Goal: Share content: Share content

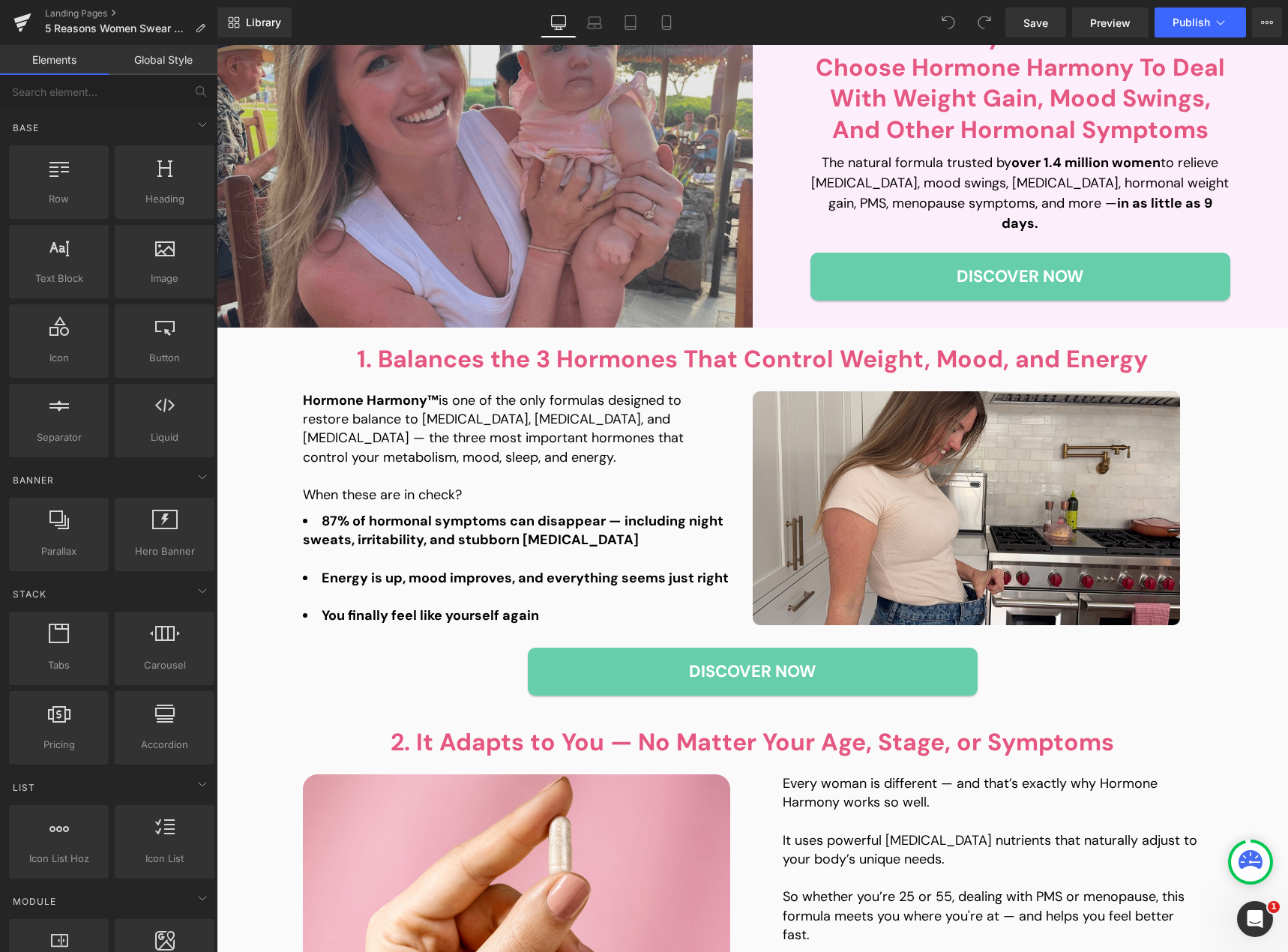
scroll to position [225, 0]
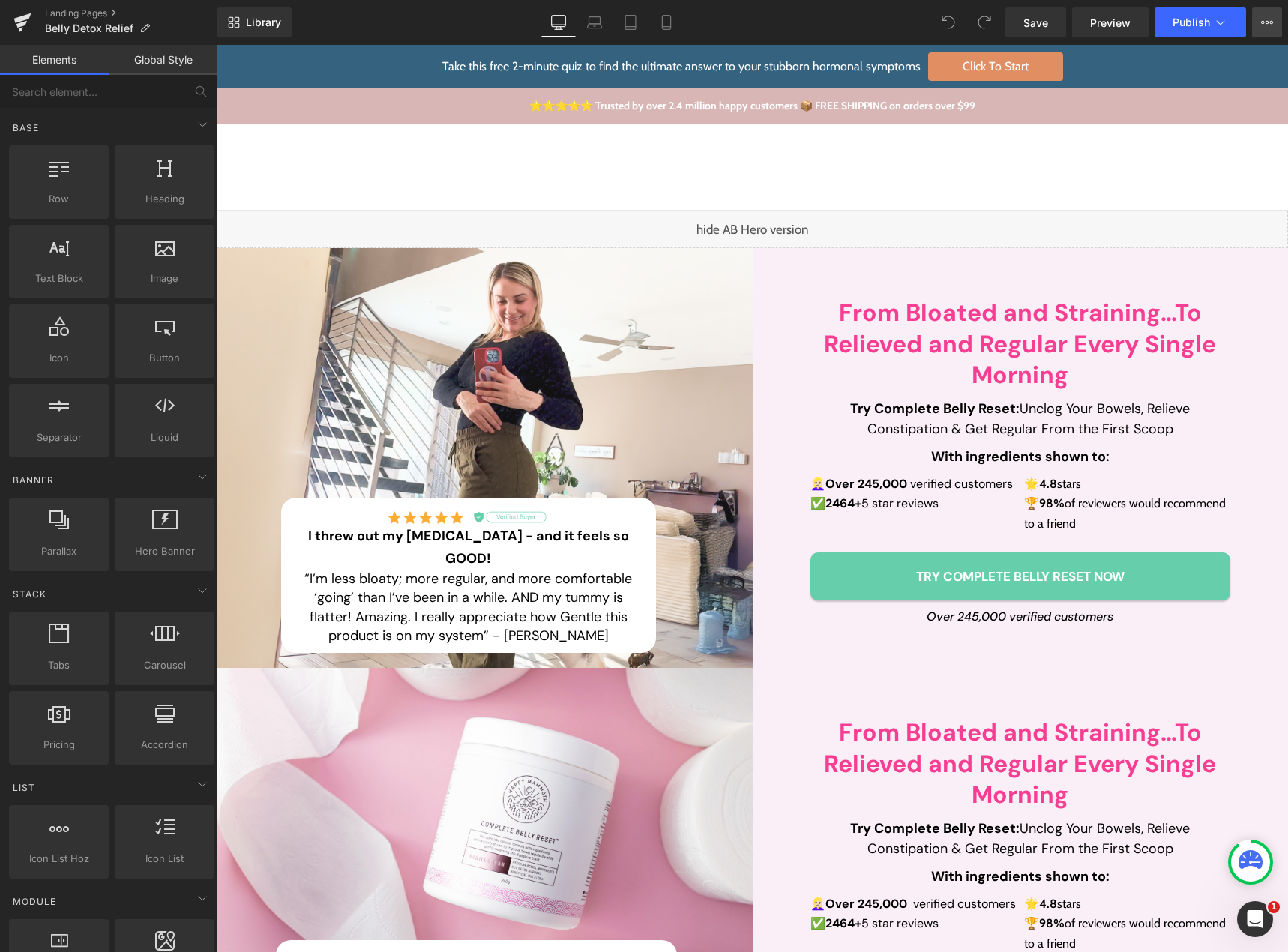
click at [1271, 21] on icon at bounding box center [1272, 23] width 3 height 3
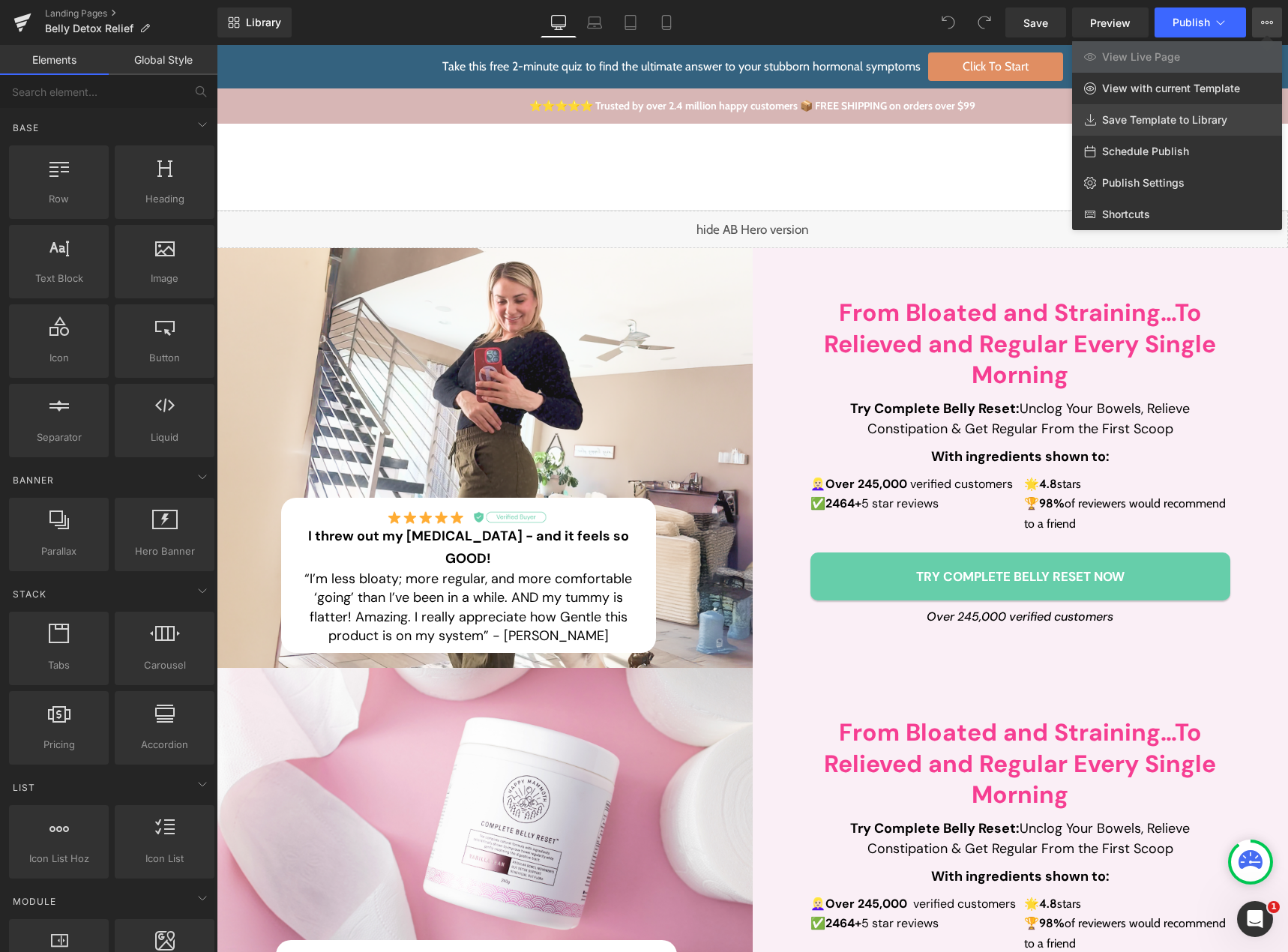
click at [1190, 128] on link "Save Template to Library" at bounding box center [1177, 120] width 210 height 32
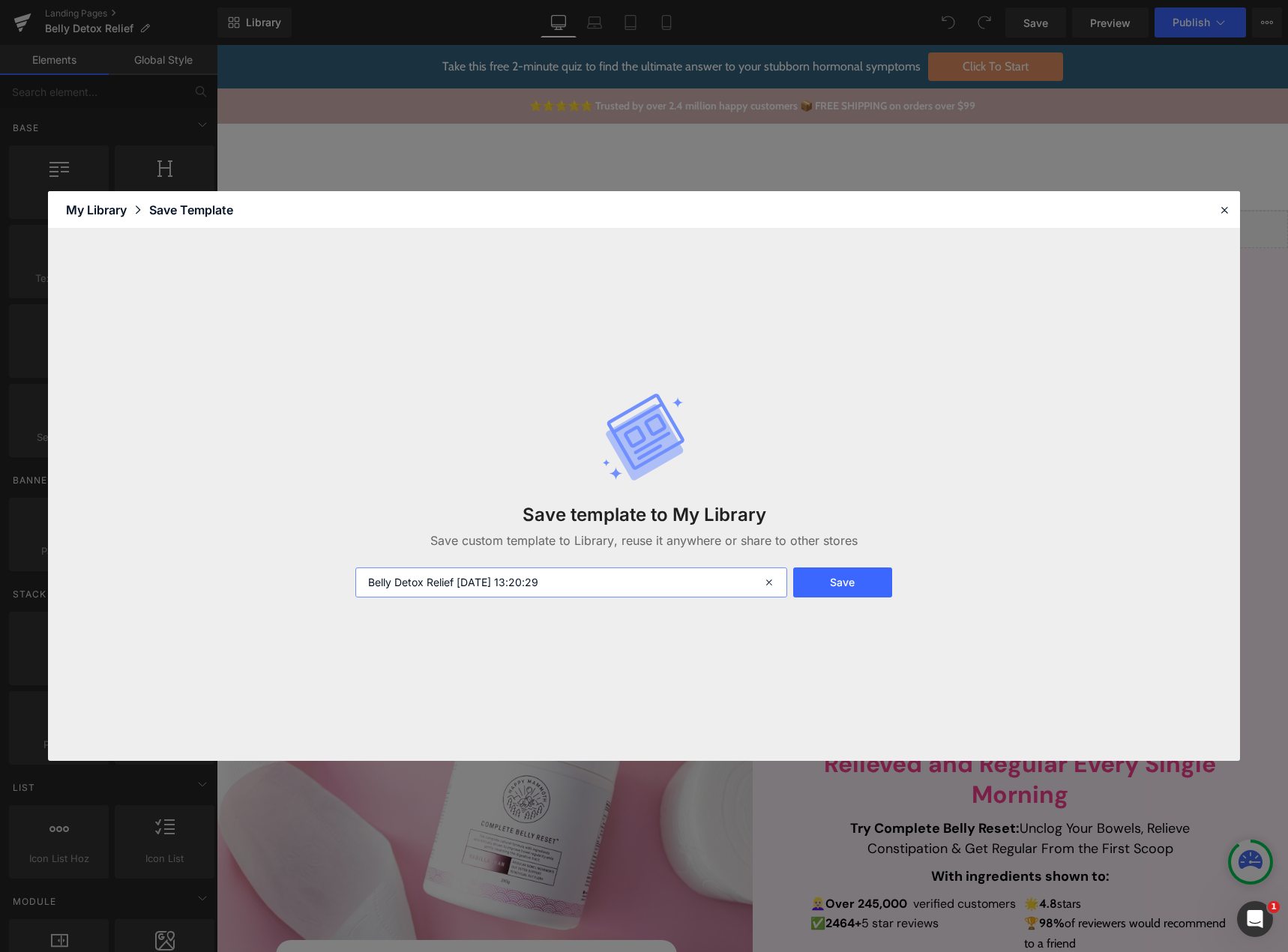
click at [581, 582] on input "Belly Detox Relief 2025-09-18 13:20:29" at bounding box center [571, 582] width 432 height 30
click at [584, 582] on input "Belly Detox Relief 2025-09-18 13:20:29 final" at bounding box center [571, 582] width 432 height 30
type input "Belly Detox Relief 2025-09-18 13:20:29 final"
click at [809, 591] on button "Save" at bounding box center [843, 582] width 99 height 30
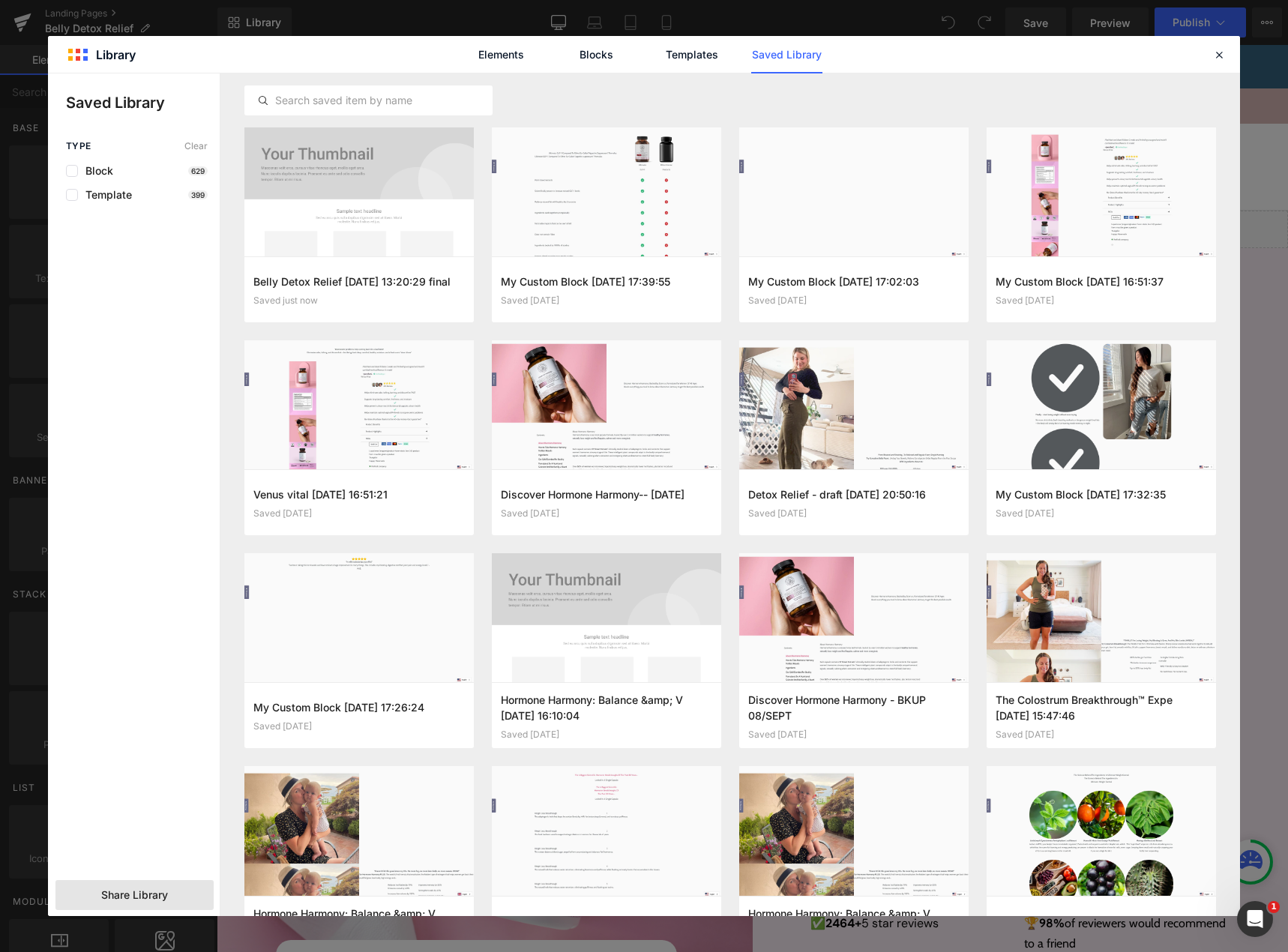
click at [121, 895] on span "Share Library" at bounding box center [134, 895] width 67 height 15
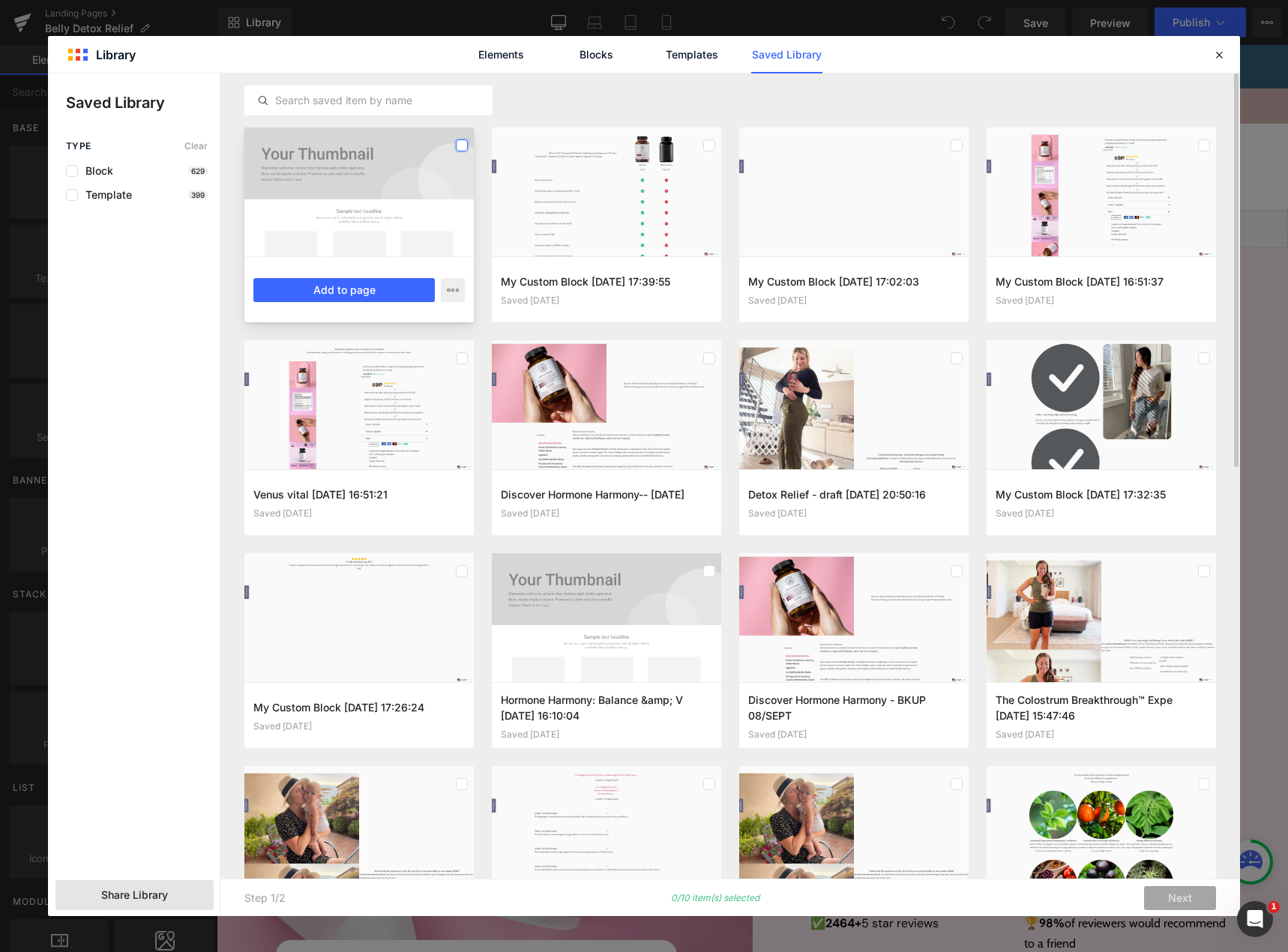
click at [462, 144] on label at bounding box center [462, 146] width 12 height 12
click at [177, 887] on div "Share Library" at bounding box center [134, 895] width 158 height 30
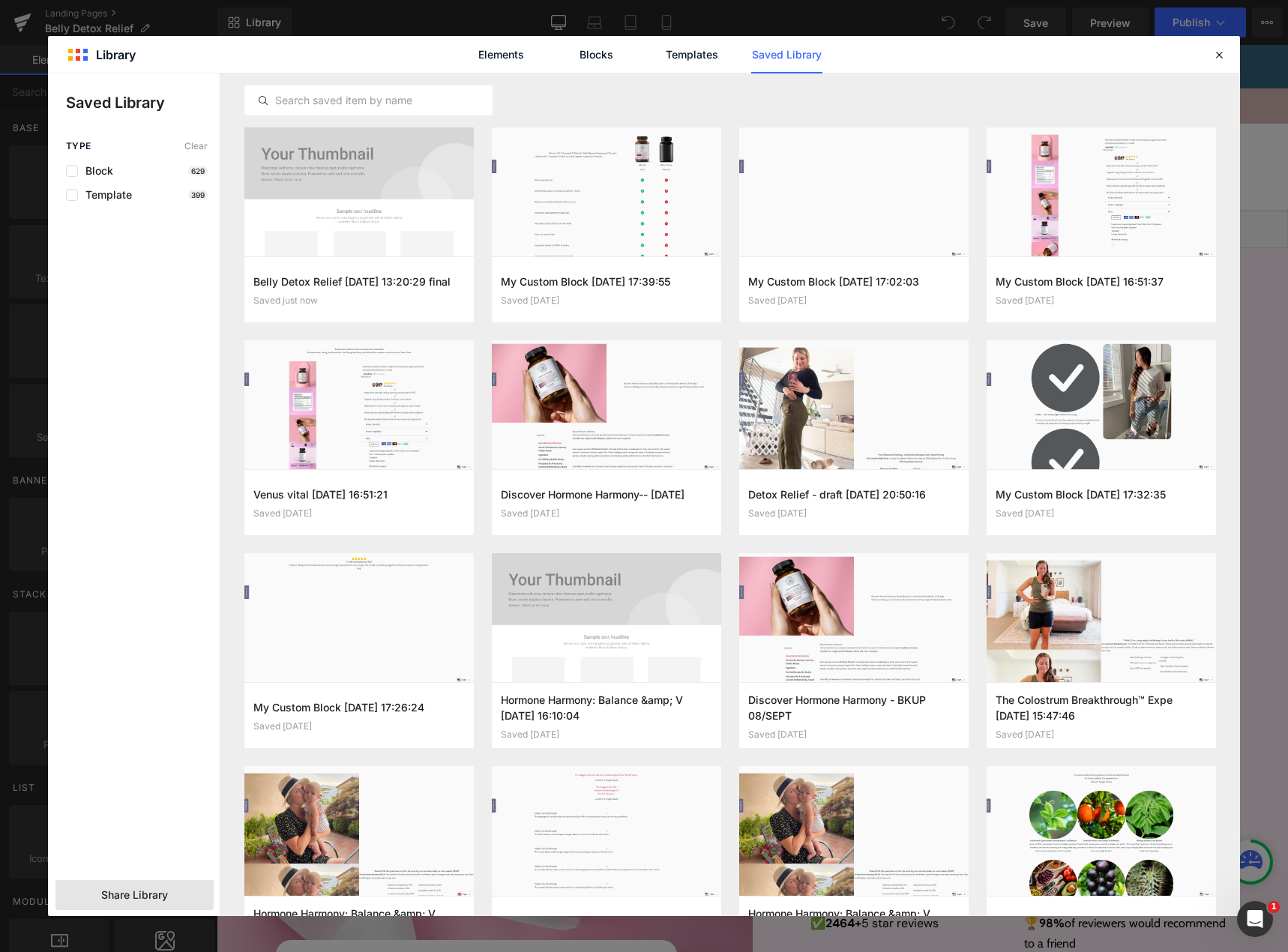
click at [174, 888] on div "Share Library" at bounding box center [134, 895] width 158 height 30
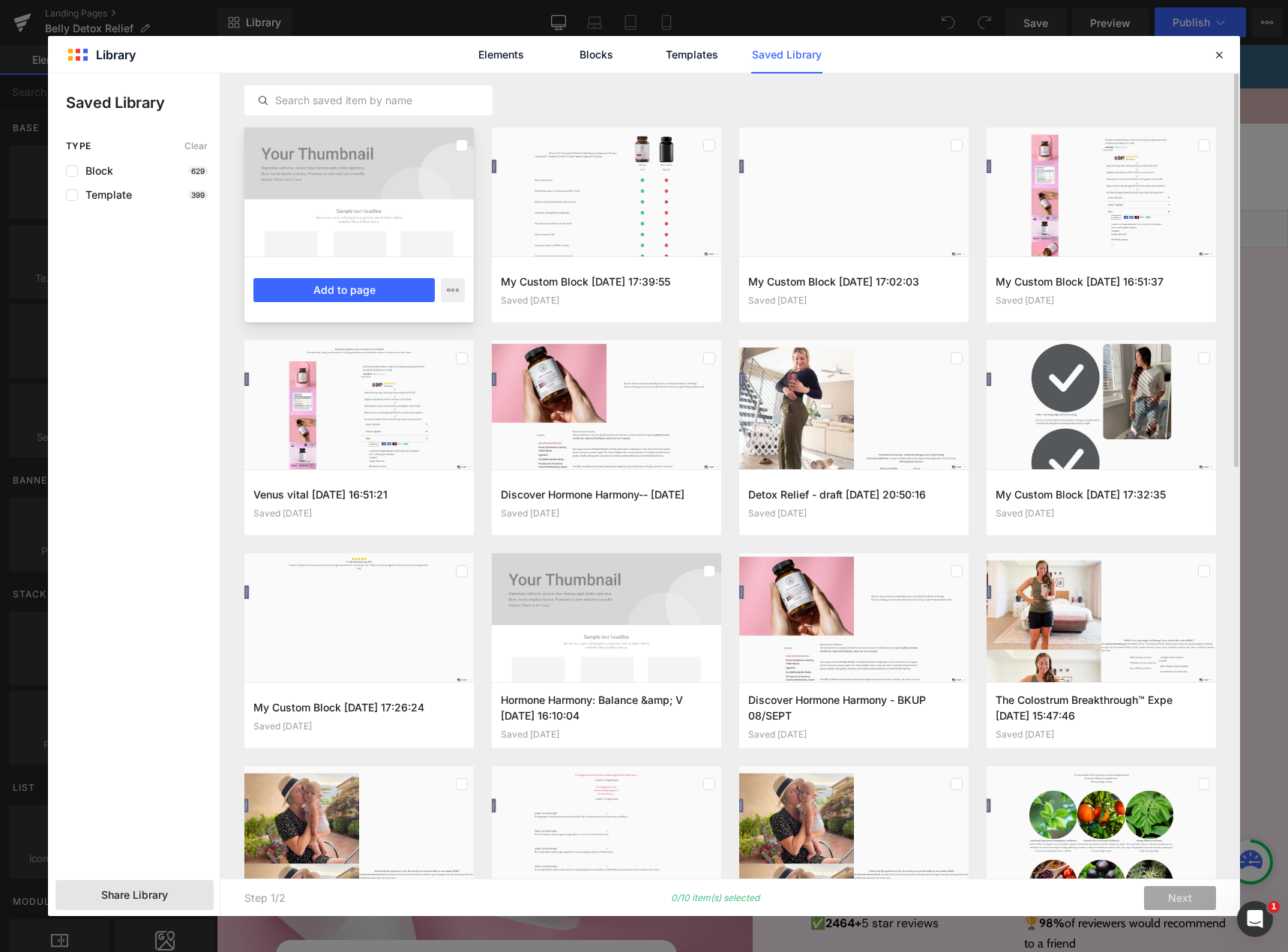
click at [454, 160] on div at bounding box center [359, 192] width 229 height 129
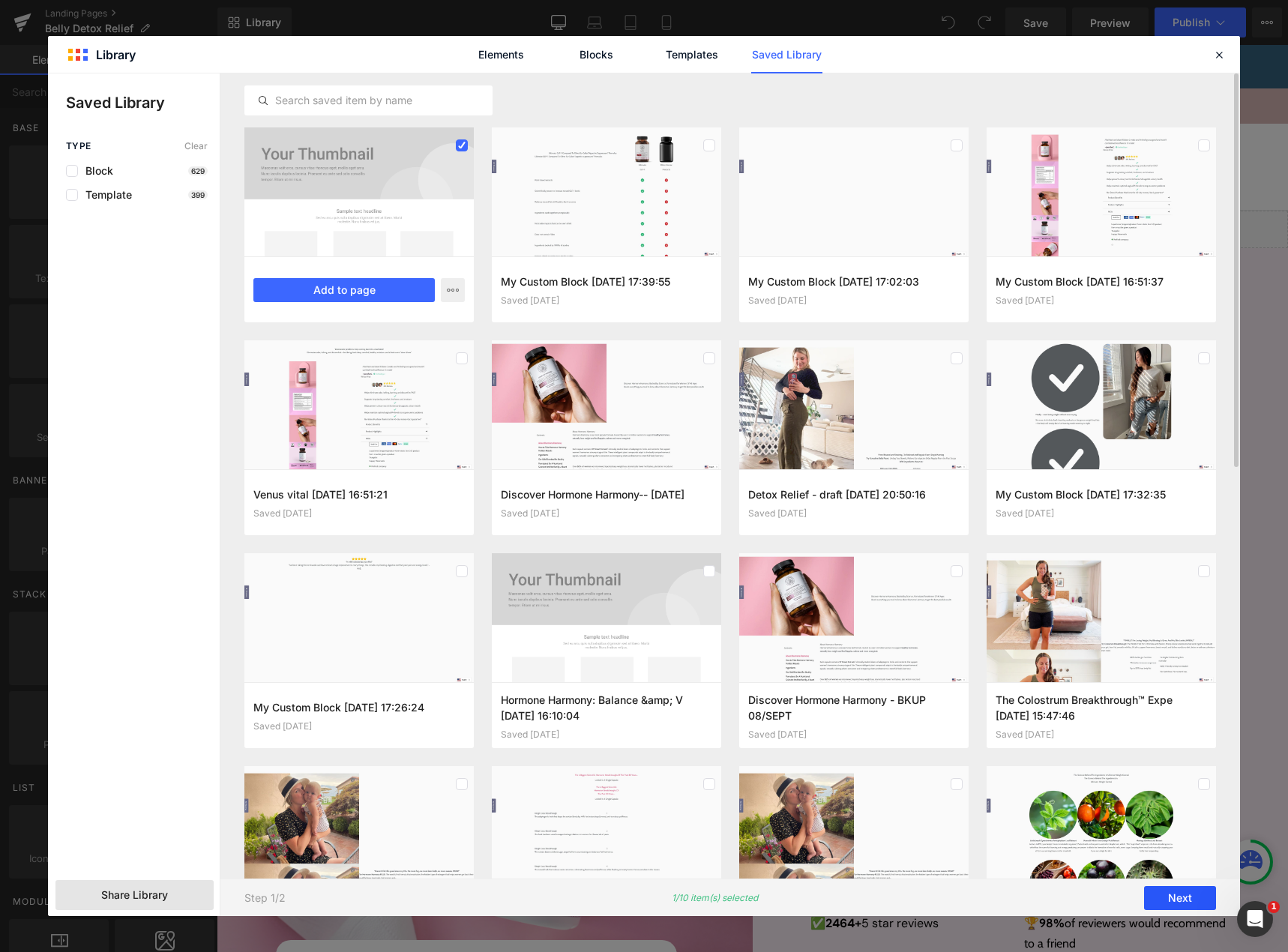
click at [1187, 893] on button "Next" at bounding box center [1180, 898] width 72 height 24
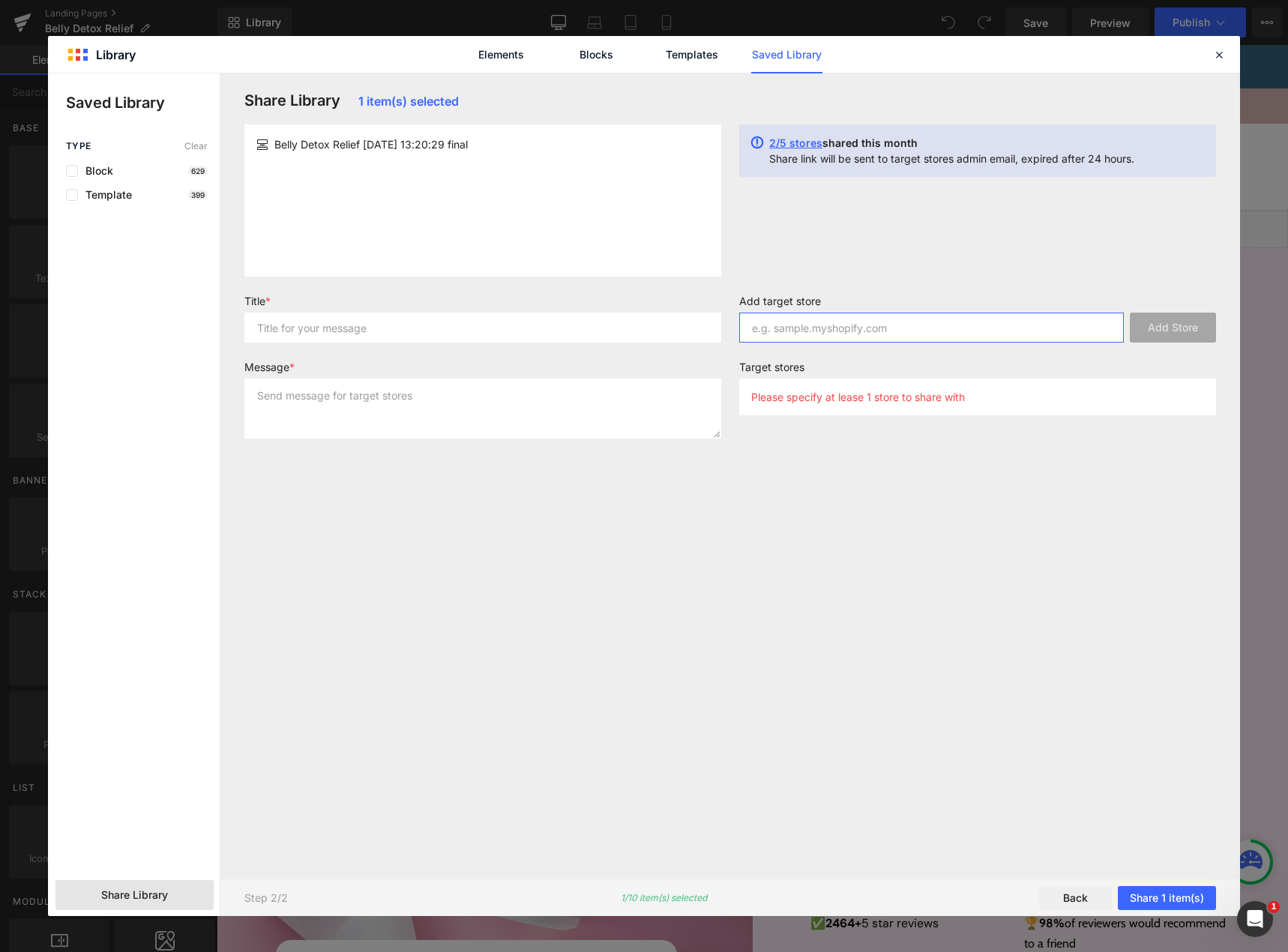
click at [867, 327] on input "text" at bounding box center [931, 327] width 384 height 30
click at [848, 326] on input "text" at bounding box center [931, 327] width 384 height 30
type input "happy-mam"
click at [883, 404] on div "Please specify at lease 1 store to share with" at bounding box center [977, 396] width 477 height 37
click at [794, 314] on input "text" at bounding box center [931, 327] width 384 height 30
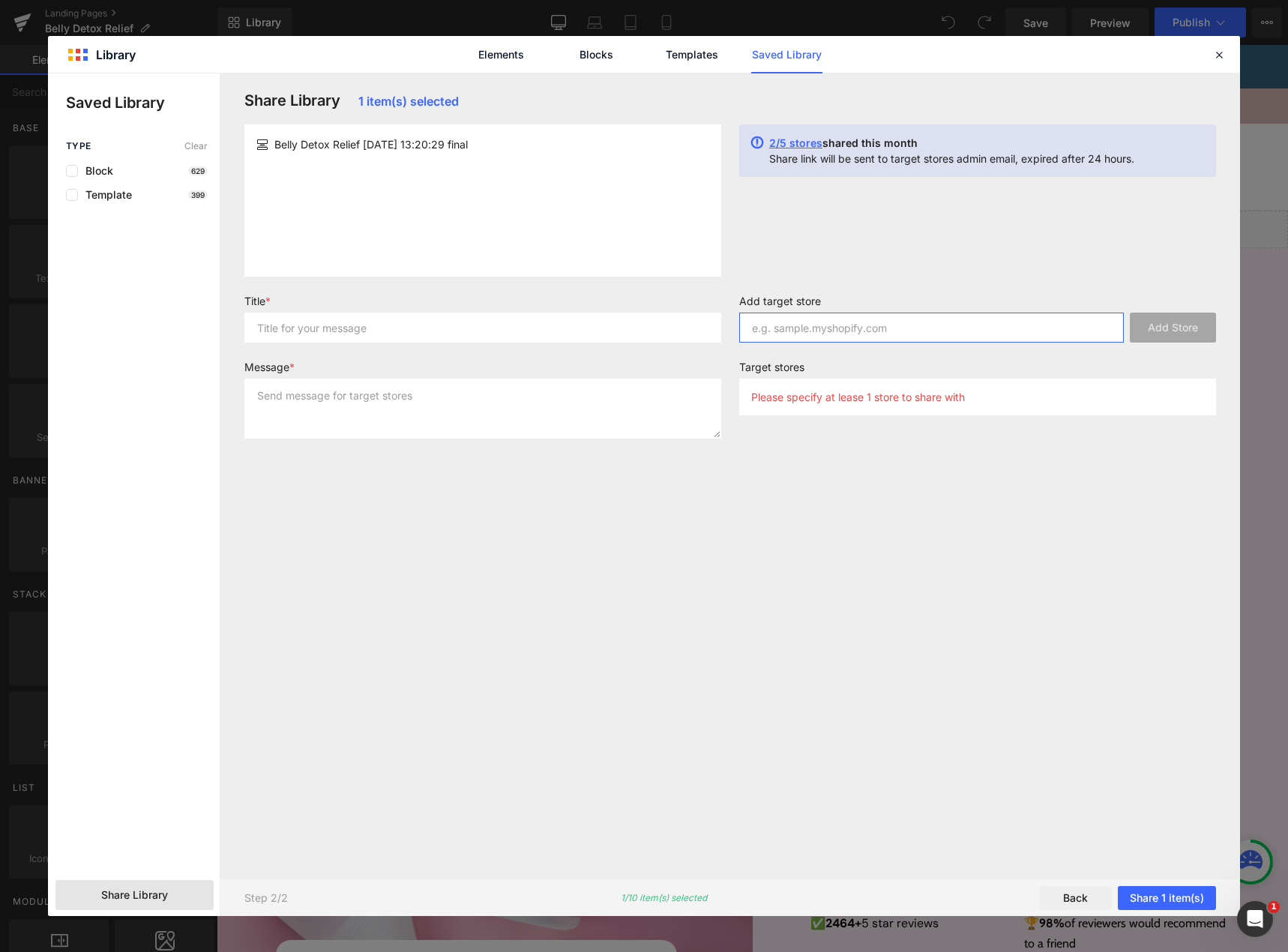
paste input "happy-mammoth"
type input "happy-mammoth"
click at [1149, 330] on button "Add Store" at bounding box center [1172, 327] width 86 height 30
click at [835, 326] on input "happy-mammoth" at bounding box center [931, 327] width 384 height 30
paste input "happy-mammoth-eu"
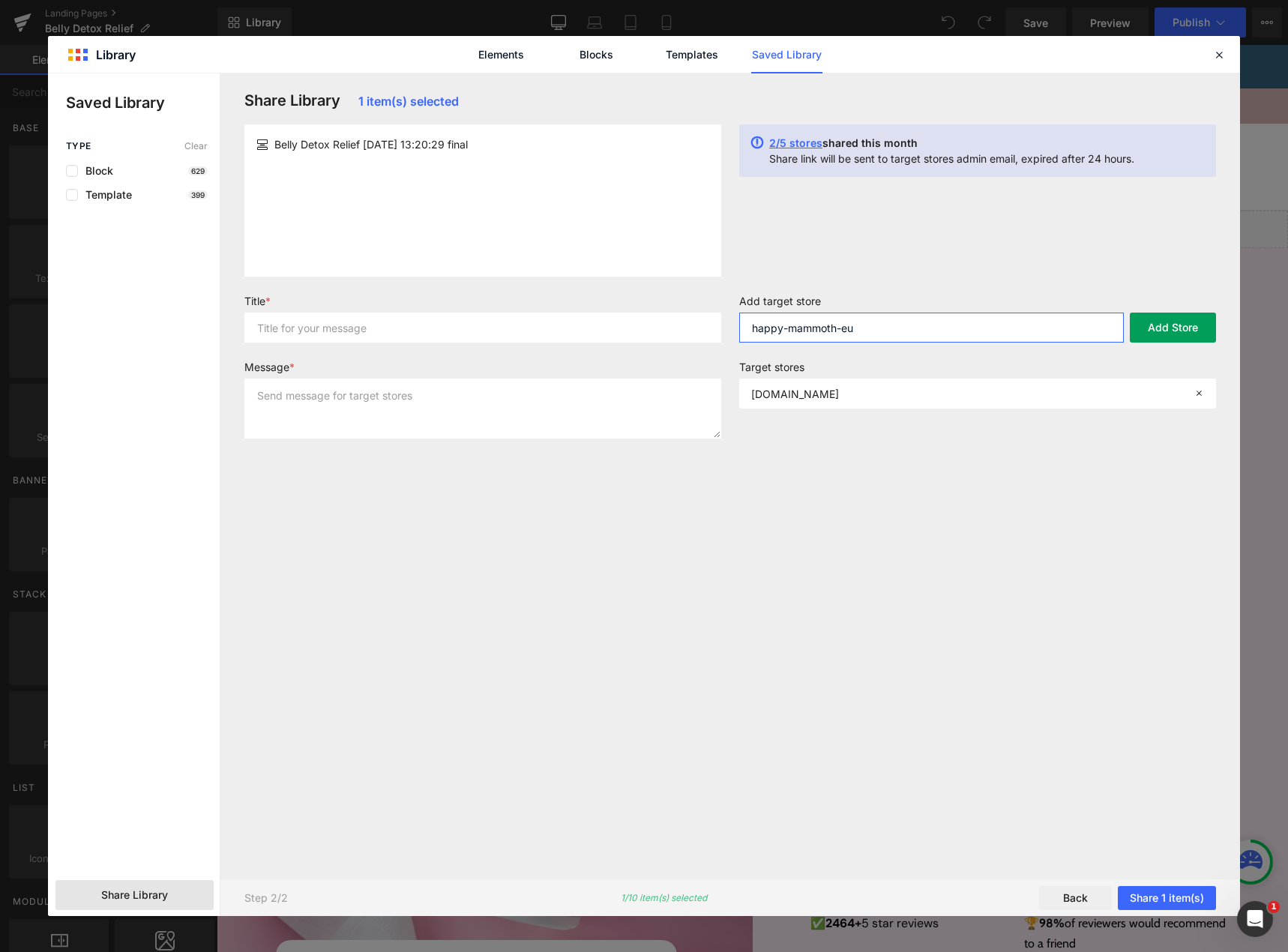
type input "happy-mammoth-eu"
click at [1158, 336] on button "Add Store" at bounding box center [1172, 327] width 86 height 30
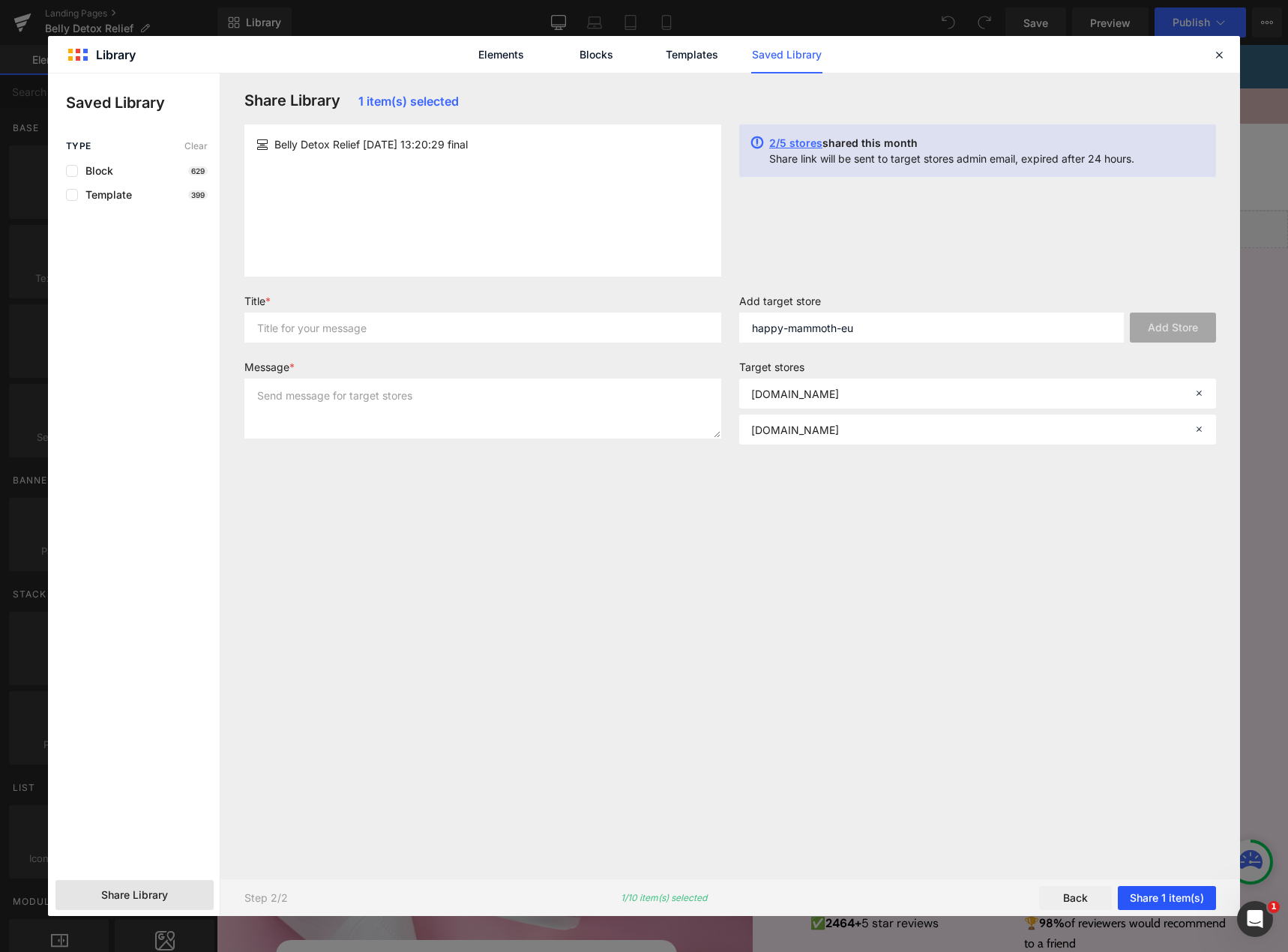
click at [1175, 897] on button "Share 1 item(s)" at bounding box center [1166, 898] width 98 height 24
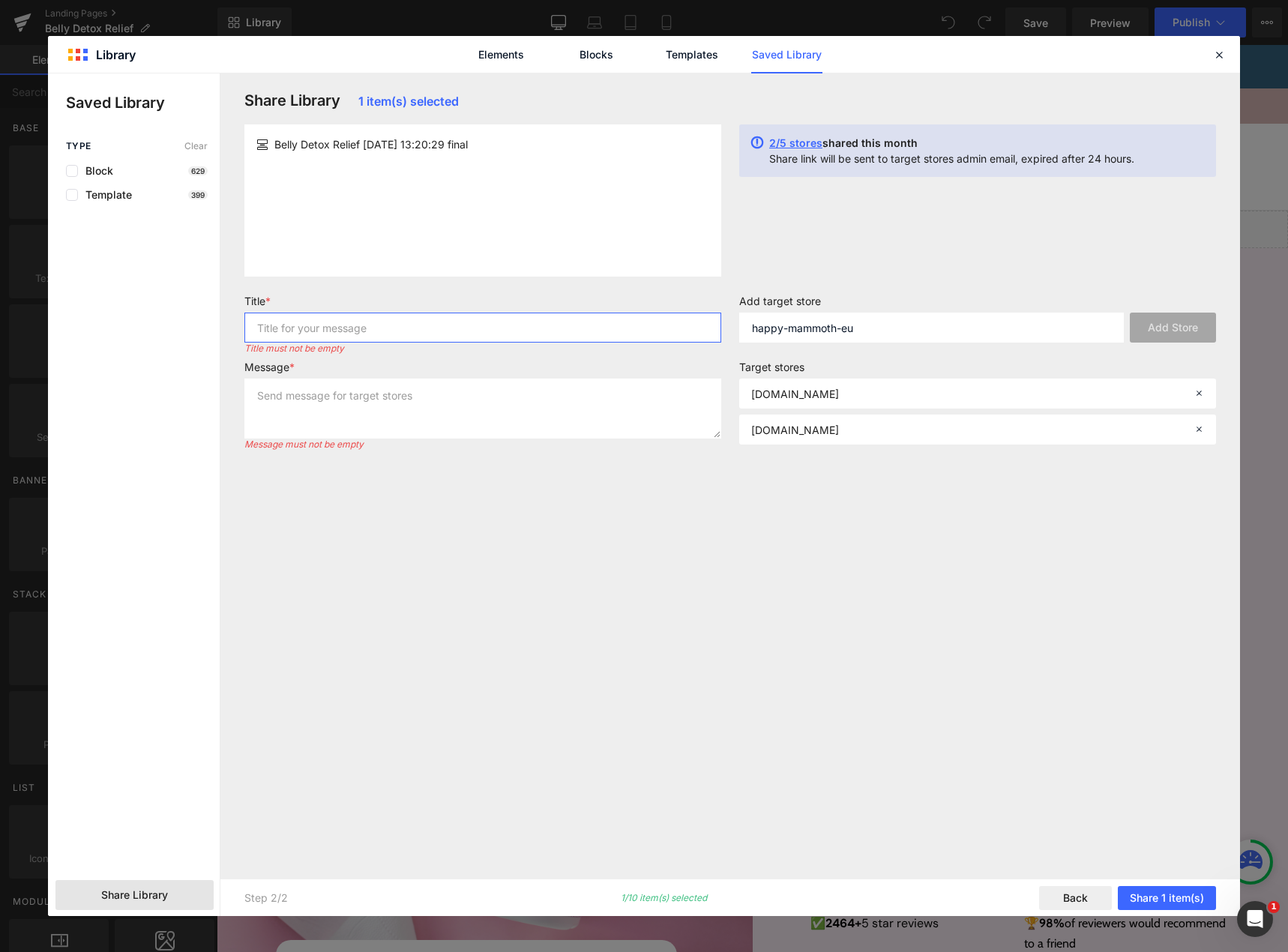
click at [334, 336] on input "text" at bounding box center [483, 327] width 477 height 30
click at [323, 323] on input "Belly Detox Relief" at bounding box center [483, 327] width 477 height 30
type input "Belly Detox Relief"
click at [323, 399] on textarea at bounding box center [483, 408] width 477 height 60
paste textarea "Belly Detox Relief"
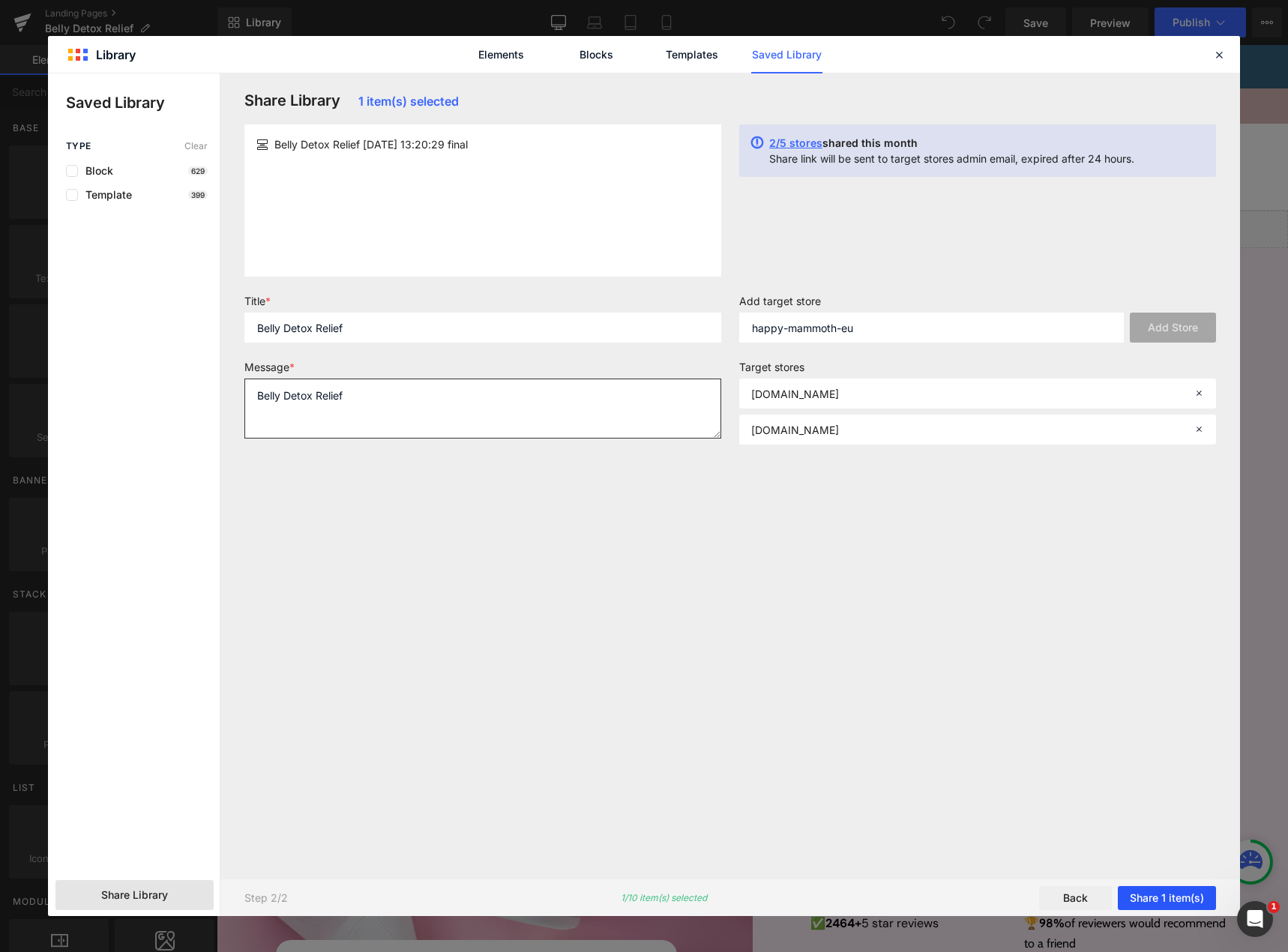
type textarea "Belly Detox Relief"
click at [1153, 902] on button "Share 1 item(s)" at bounding box center [1166, 898] width 98 height 24
